Goal: Information Seeking & Learning: Learn about a topic

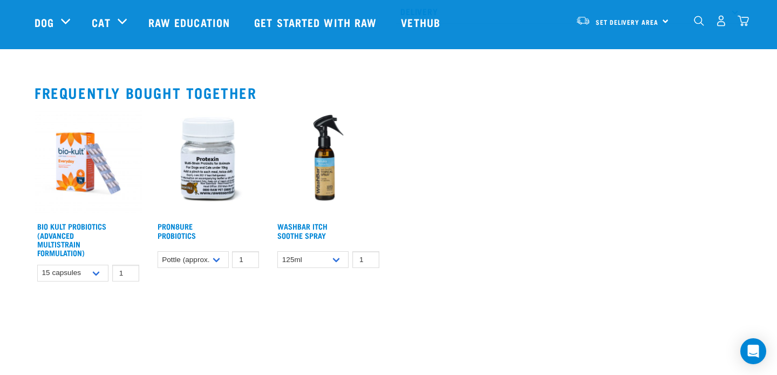
scroll to position [765, 0]
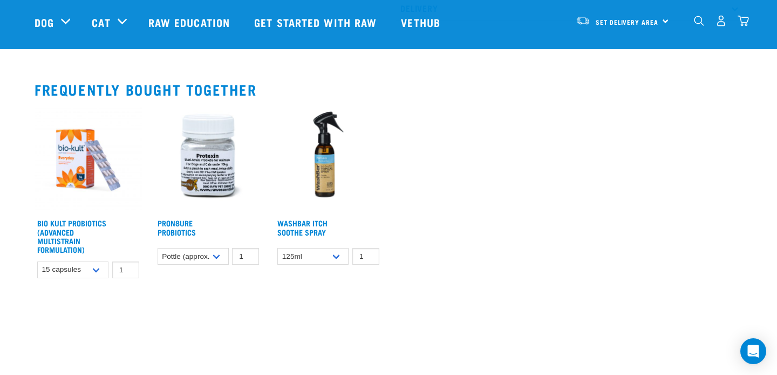
click at [209, 181] on img at bounding box center [208, 159] width 107 height 107
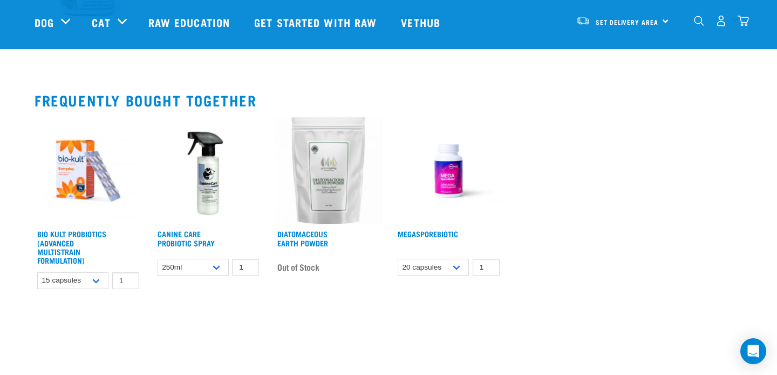
scroll to position [515, 0]
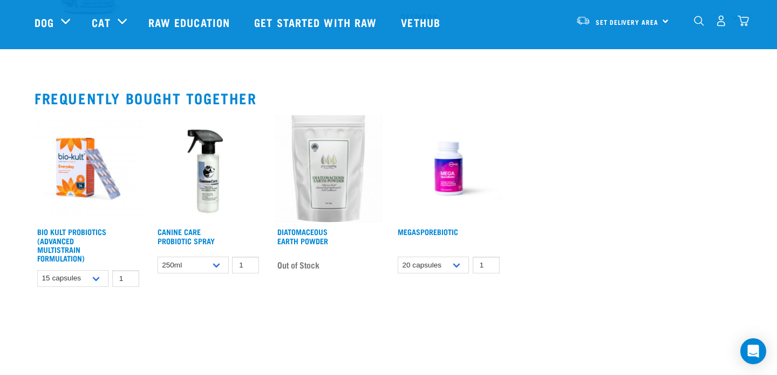
click at [73, 161] on img at bounding box center [88, 168] width 107 height 107
